Goal: Transaction & Acquisition: Book appointment/travel/reservation

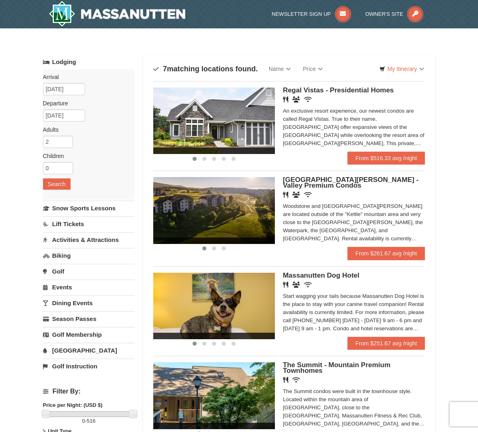
click at [228, 225] on img at bounding box center [214, 210] width 122 height 66
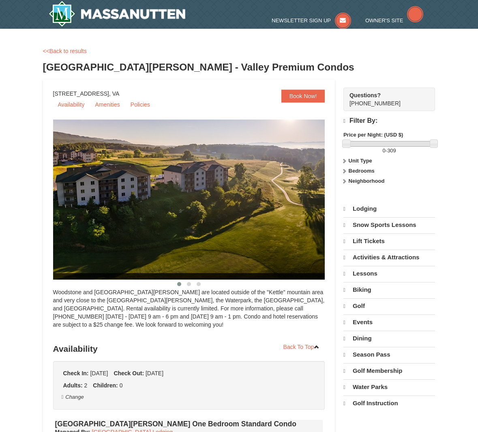
select select "9"
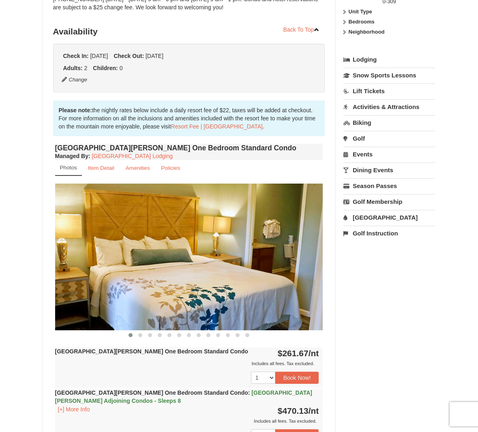
scroll to position [203, 0]
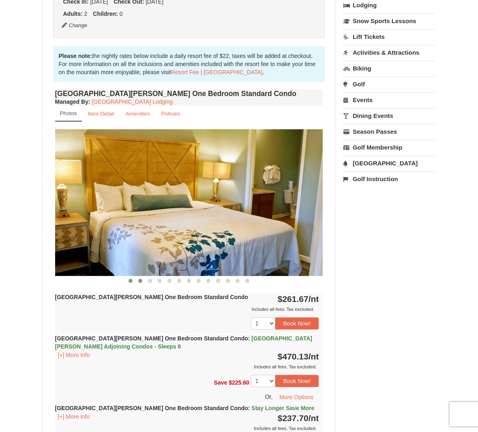
click at [139, 282] on span at bounding box center [140, 281] width 4 height 4
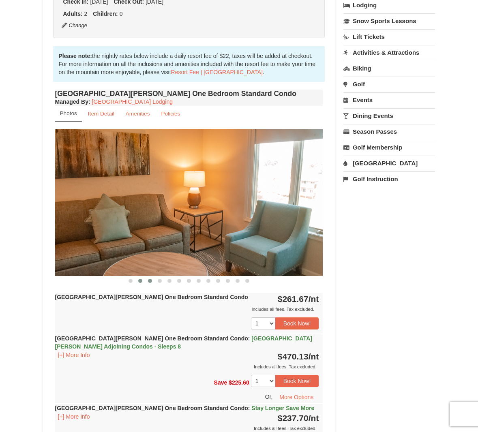
click at [148, 282] on span at bounding box center [150, 281] width 4 height 4
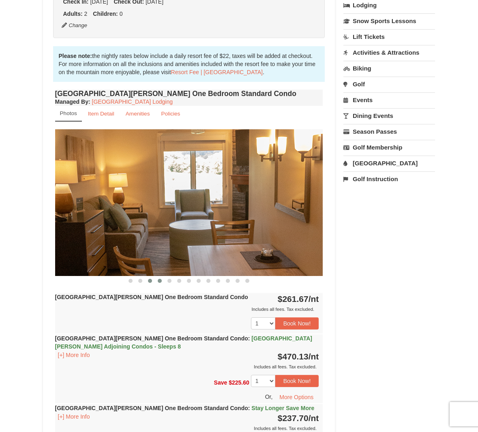
click at [159, 281] on span at bounding box center [160, 281] width 4 height 4
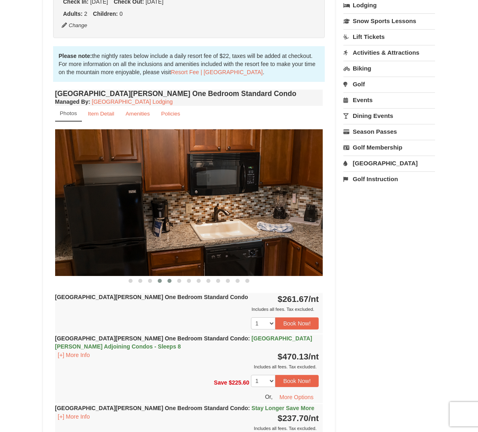
click at [170, 282] on span at bounding box center [169, 281] width 4 height 4
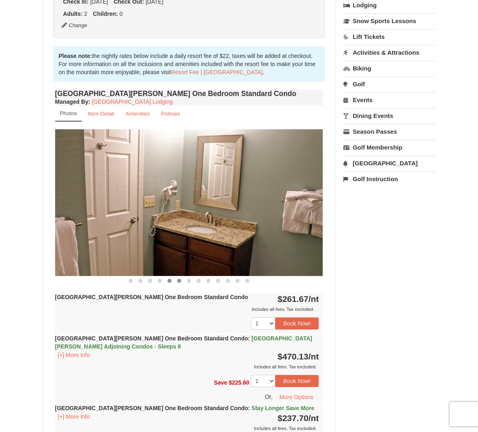
click at [178, 283] on span at bounding box center [179, 281] width 4 height 4
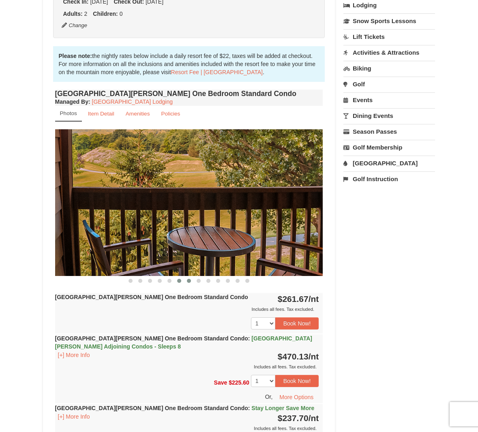
click at [189, 283] on button at bounding box center [189, 281] width 10 height 8
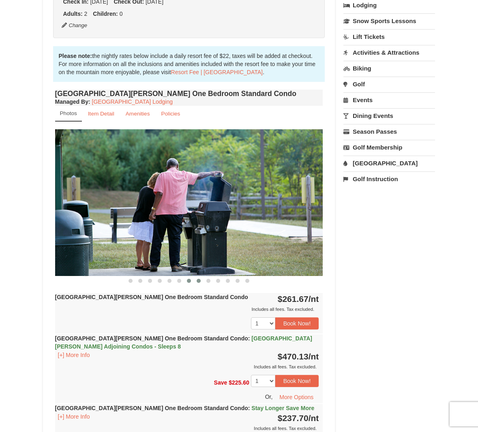
click at [200, 283] on button at bounding box center [199, 281] width 10 height 8
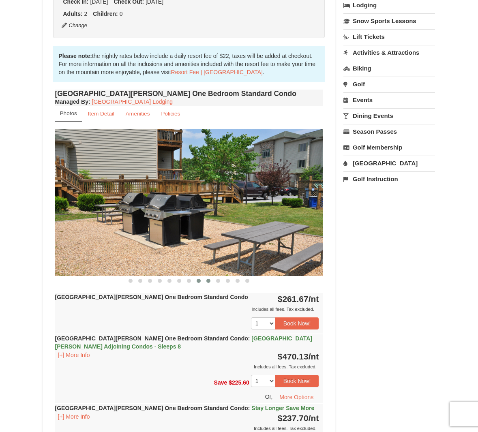
click at [207, 282] on span at bounding box center [208, 281] width 4 height 4
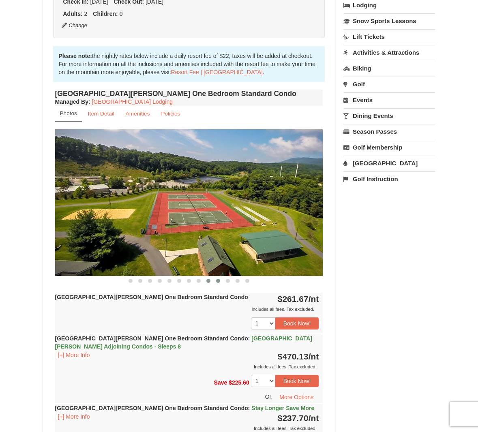
click at [222, 282] on button at bounding box center [218, 281] width 10 height 8
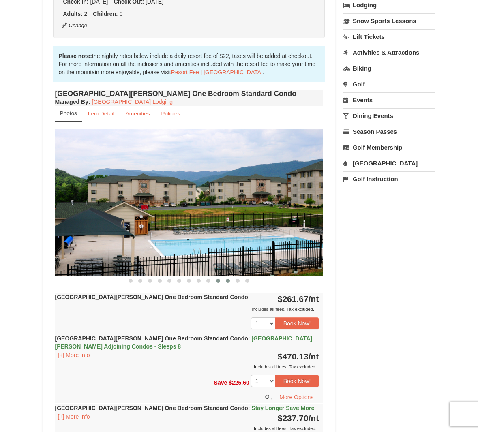
click at [230, 281] on button at bounding box center [228, 281] width 10 height 8
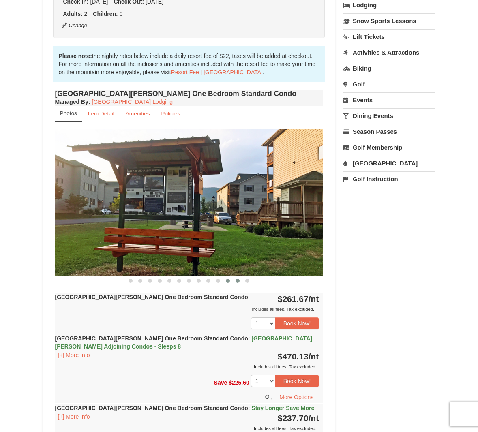
click at [236, 283] on button at bounding box center [238, 281] width 10 height 8
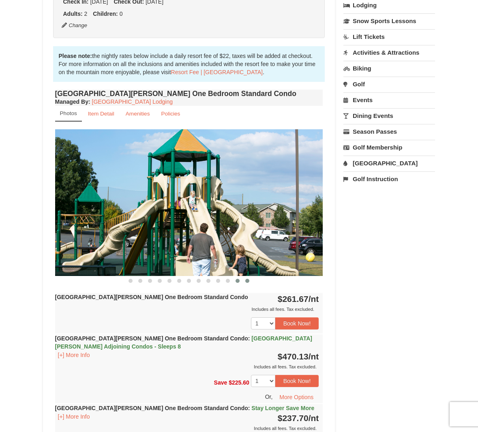
click at [248, 282] on span at bounding box center [247, 281] width 4 height 4
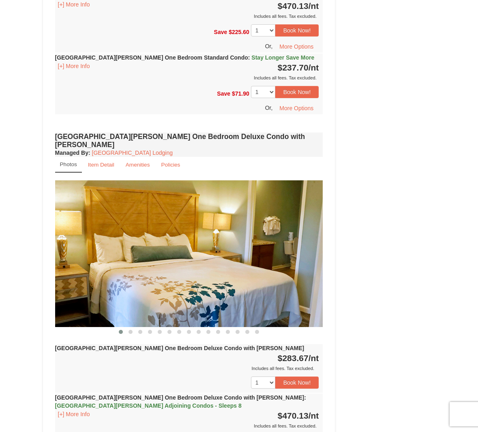
scroll to position [568, 0]
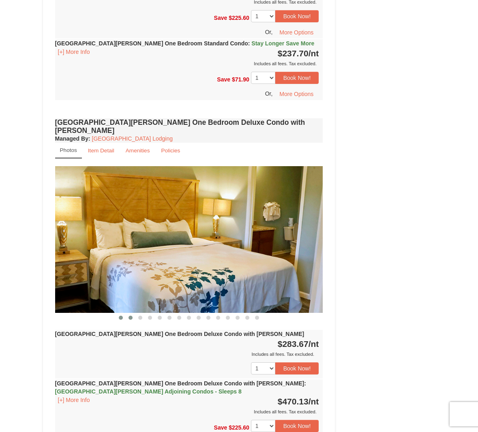
click at [131, 316] on span at bounding box center [131, 318] width 4 height 4
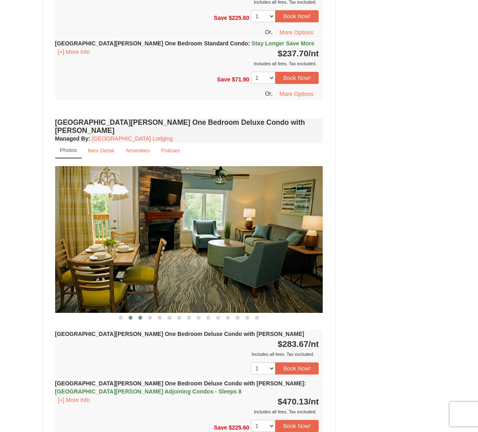
click at [138, 316] on span at bounding box center [140, 318] width 4 height 4
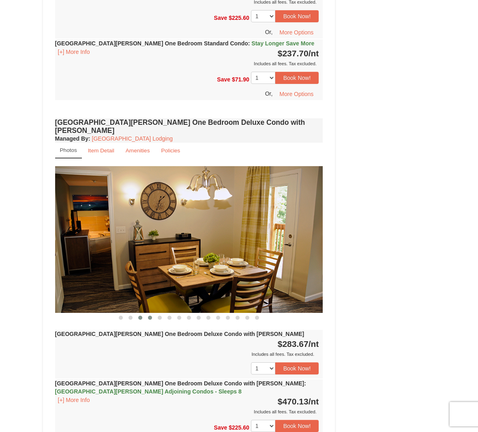
click at [149, 316] on span at bounding box center [150, 318] width 4 height 4
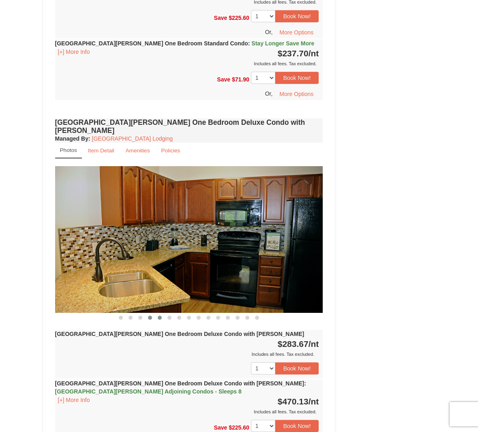
click at [157, 314] on button at bounding box center [160, 318] width 10 height 8
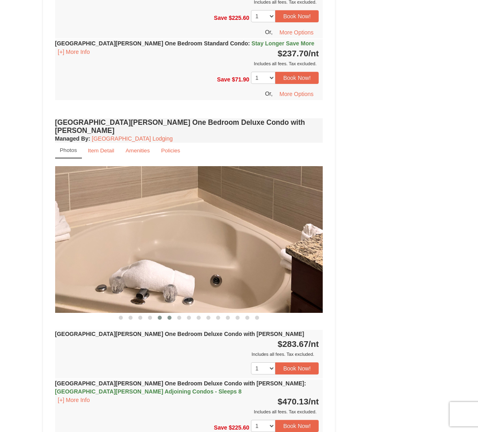
click at [168, 316] on span at bounding box center [169, 318] width 4 height 4
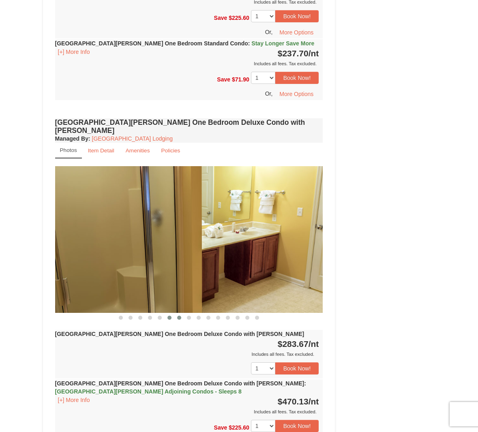
click at [177, 316] on span at bounding box center [179, 318] width 4 height 4
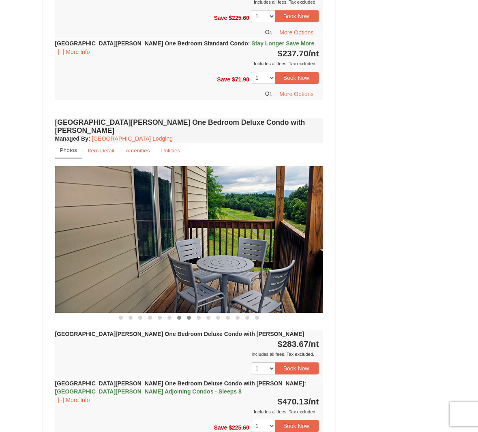
click at [186, 314] on button at bounding box center [189, 318] width 10 height 8
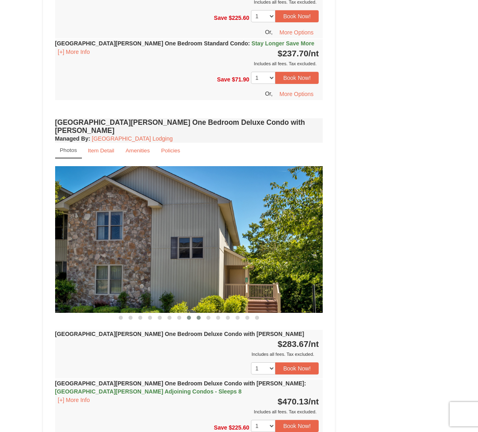
click at [197, 316] on span at bounding box center [199, 318] width 4 height 4
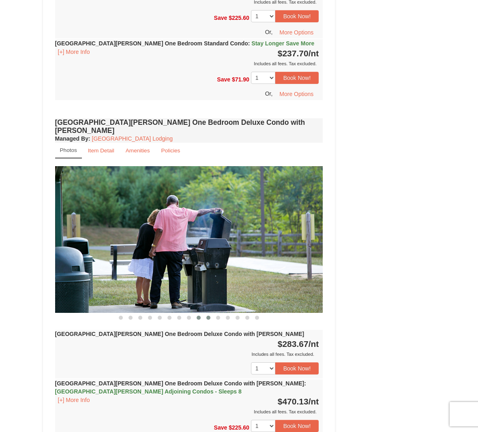
click at [206, 316] on span at bounding box center [208, 318] width 4 height 4
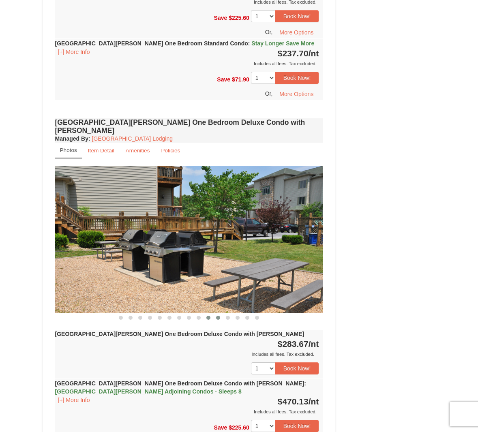
click at [219, 316] on span at bounding box center [218, 318] width 4 height 4
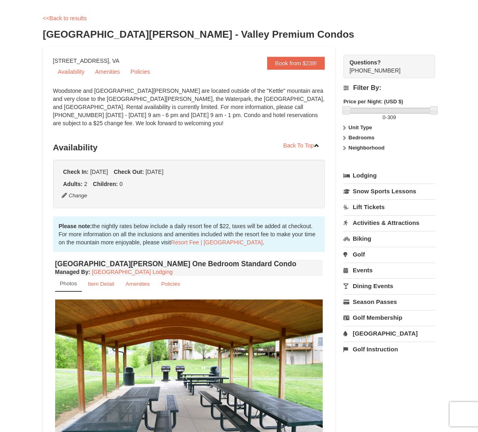
scroll to position [0, 0]
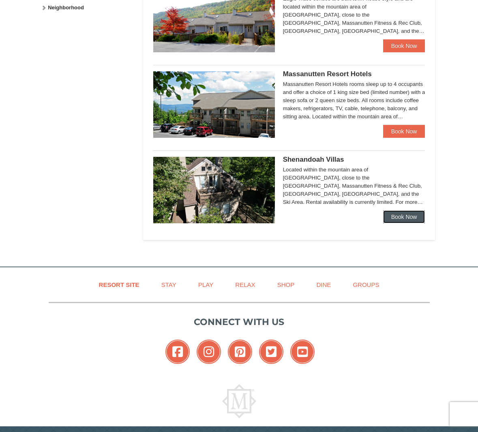
scroll to position [446, 0]
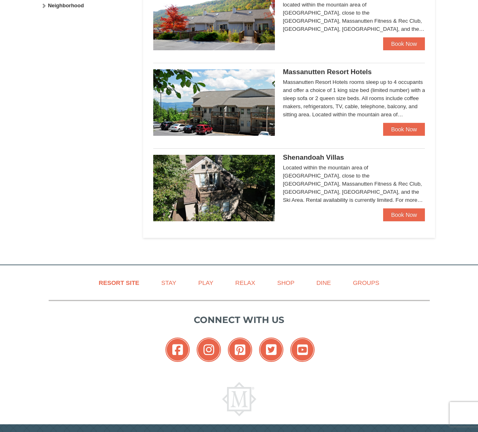
click at [221, 193] on img at bounding box center [214, 188] width 122 height 66
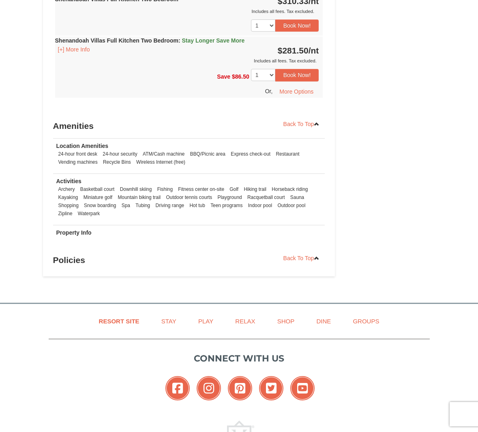
scroll to position [527, 0]
